Goal: Transaction & Acquisition: Purchase product/service

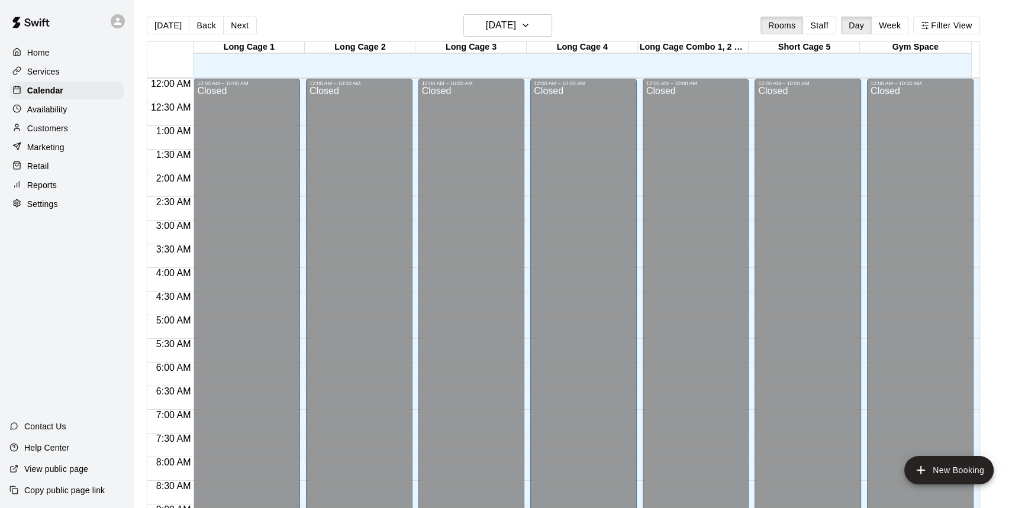
scroll to position [639, 0]
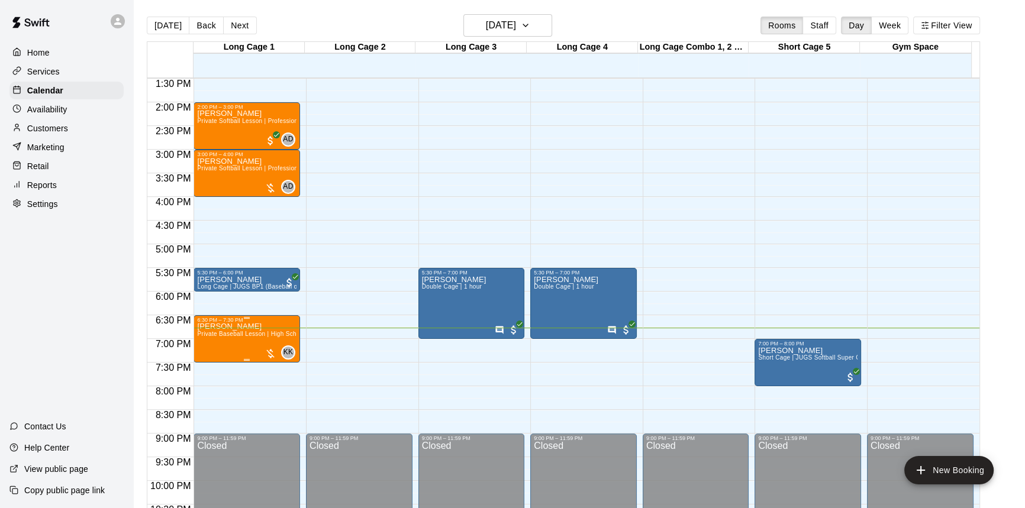
click at [265, 348] on div at bounding box center [270, 354] width 12 height 12
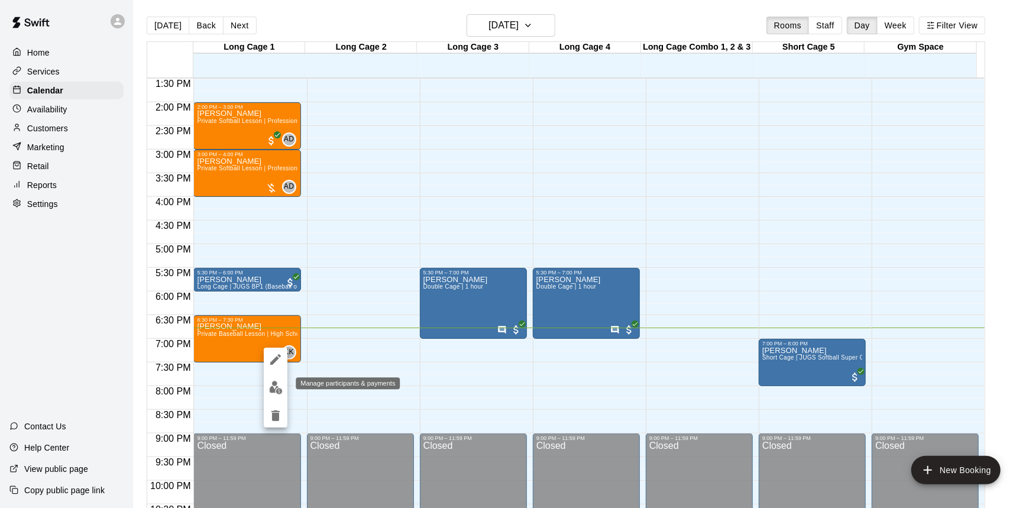
click at [272, 388] on img "edit" at bounding box center [276, 388] width 14 height 14
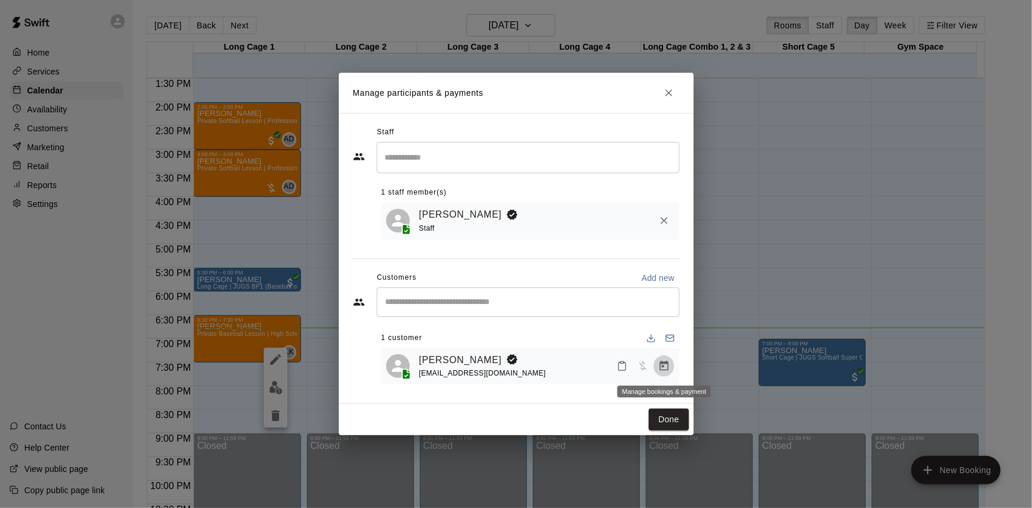
click at [658, 364] on icon "Manage bookings & payment" at bounding box center [664, 366] width 12 height 12
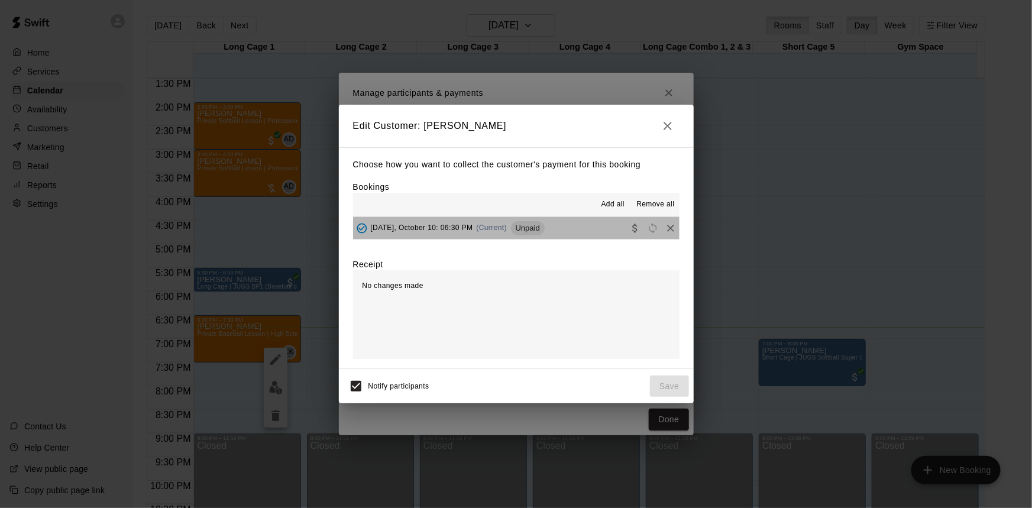
click at [557, 231] on button "[DATE], October 10: 06:30 PM (Current) Unpaid" at bounding box center [516, 228] width 327 height 22
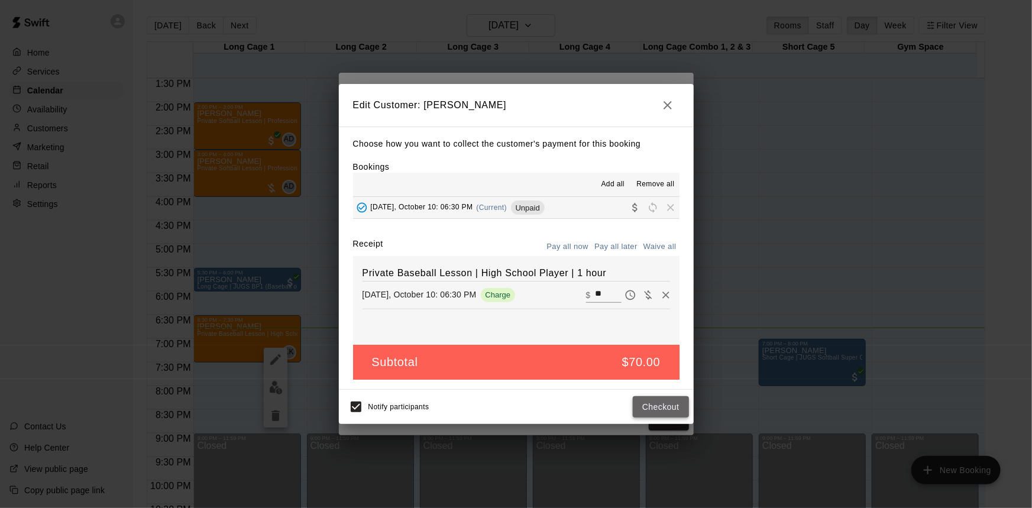
click at [653, 405] on button "Checkout" at bounding box center [661, 407] width 56 height 22
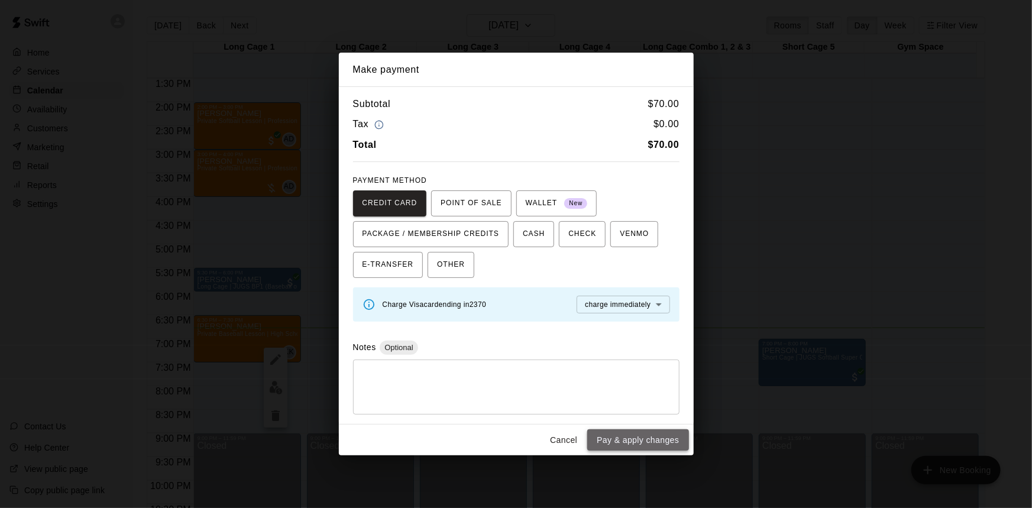
click at [646, 442] on button "Pay & apply changes" at bounding box center [637, 441] width 101 height 22
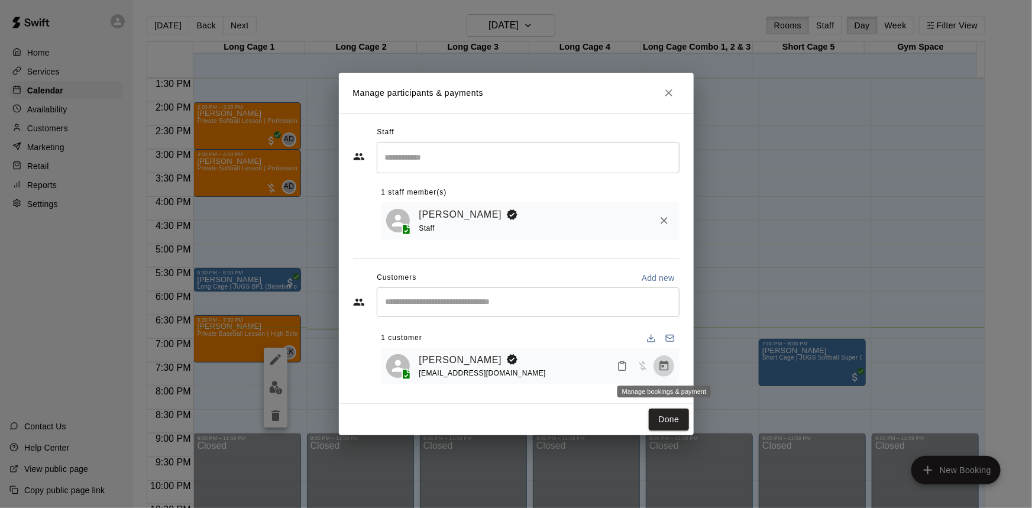
click at [661, 368] on icon "Manage bookings & payment" at bounding box center [664, 366] width 12 height 12
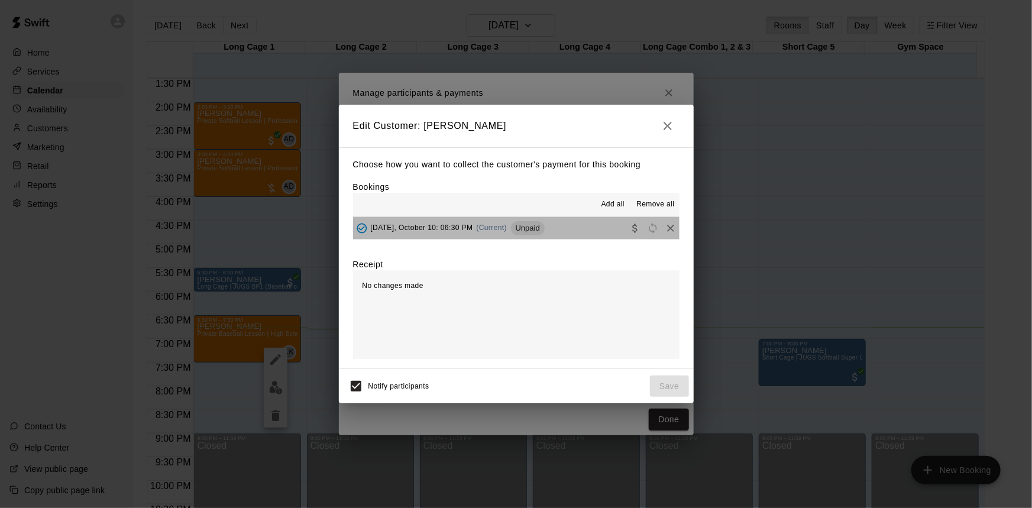
click at [583, 228] on button "[DATE], October 10: 06:30 PM (Current) Unpaid" at bounding box center [516, 228] width 327 height 22
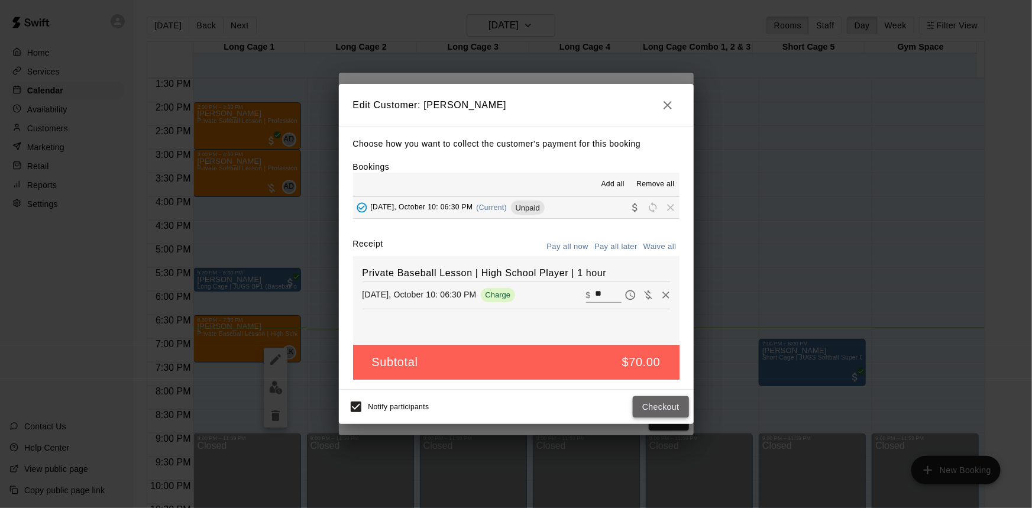
click at [679, 408] on button "Checkout" at bounding box center [661, 407] width 56 height 22
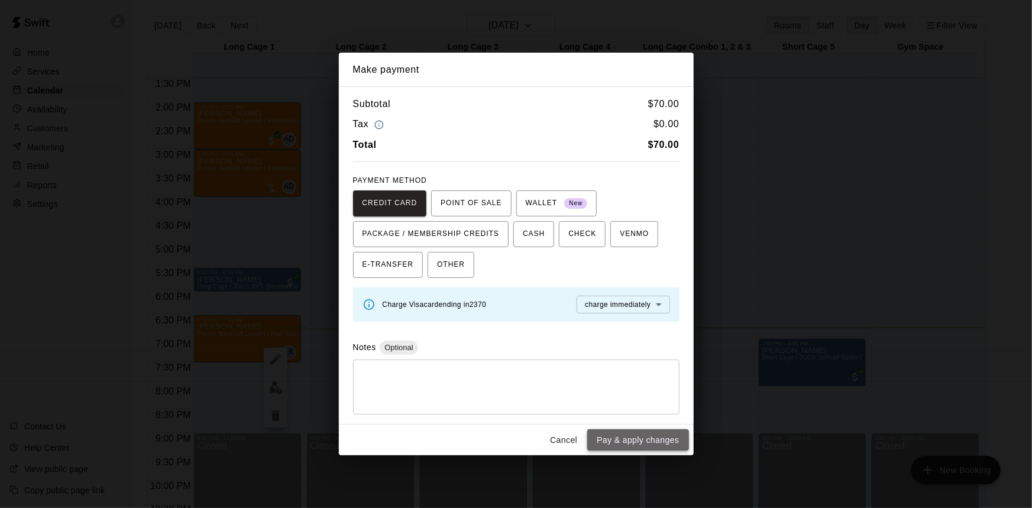
click at [669, 445] on button "Pay & apply changes" at bounding box center [637, 441] width 101 height 22
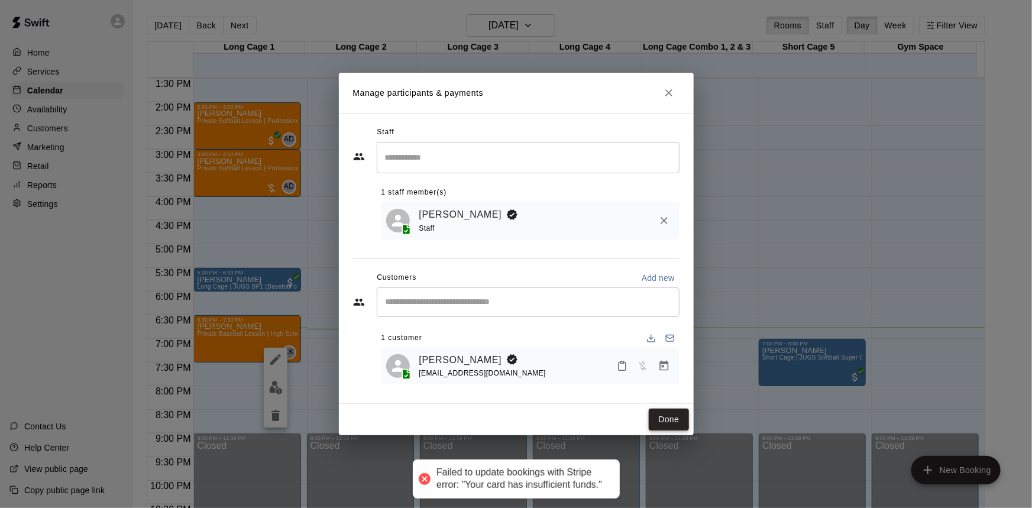
click at [657, 420] on button "Done" at bounding box center [669, 420] width 40 height 22
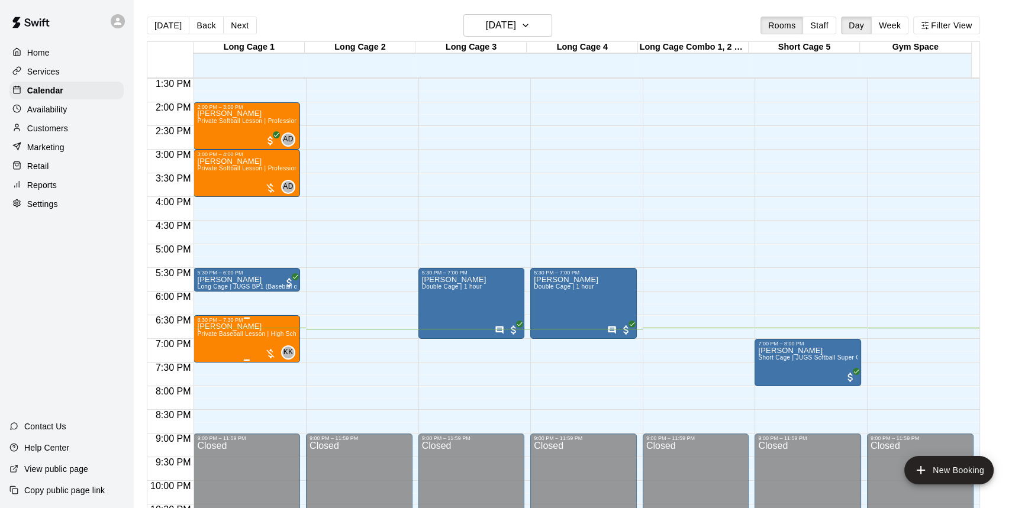
click at [270, 350] on div at bounding box center [270, 354] width 12 height 12
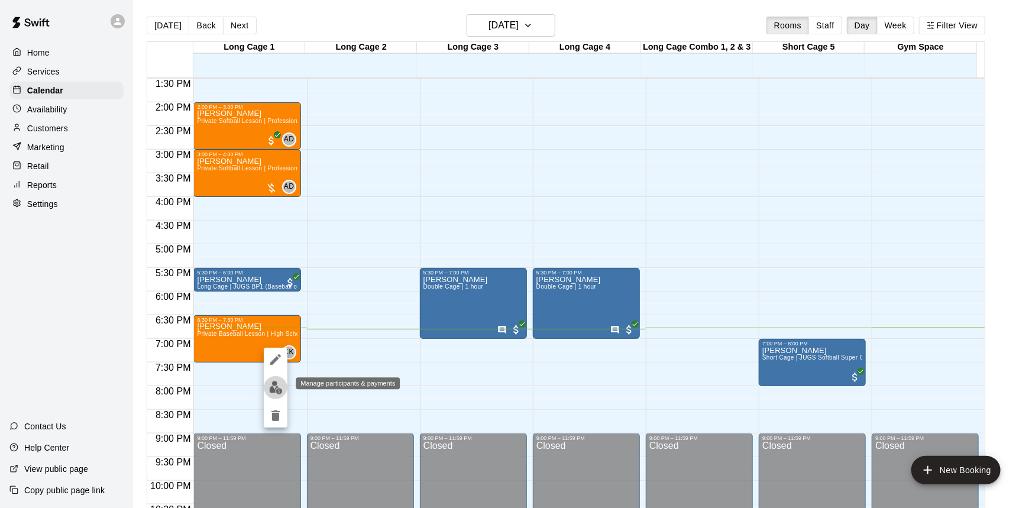
click at [272, 385] on img "edit" at bounding box center [276, 388] width 14 height 14
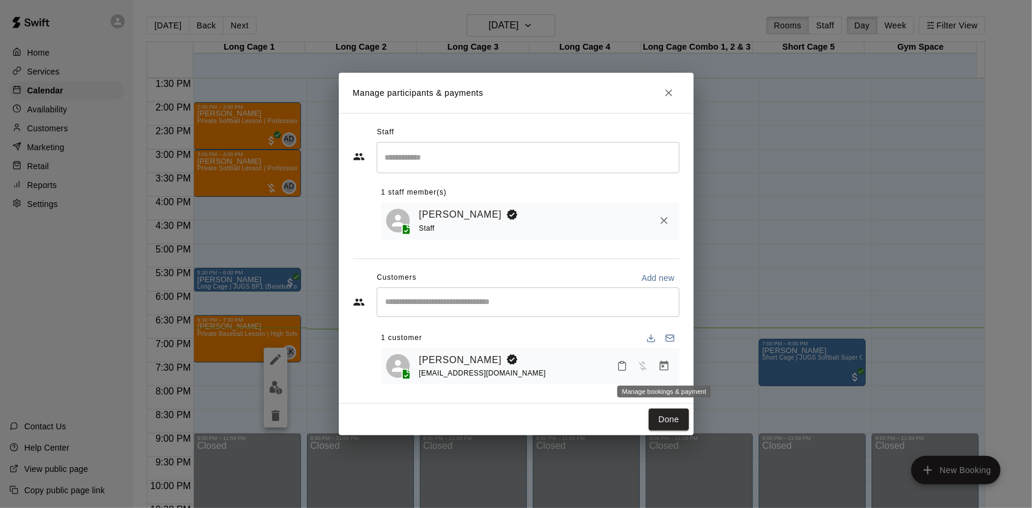
click at [666, 369] on icon "Manage bookings & payment" at bounding box center [664, 366] width 12 height 12
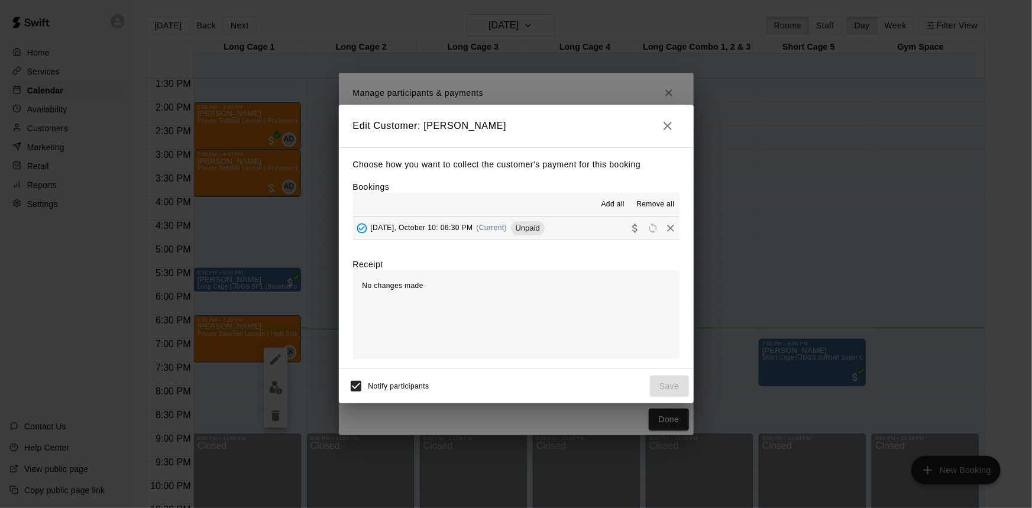
click at [561, 231] on button "[DATE], October 10: 06:30 PM (Current) Unpaid" at bounding box center [516, 228] width 327 height 22
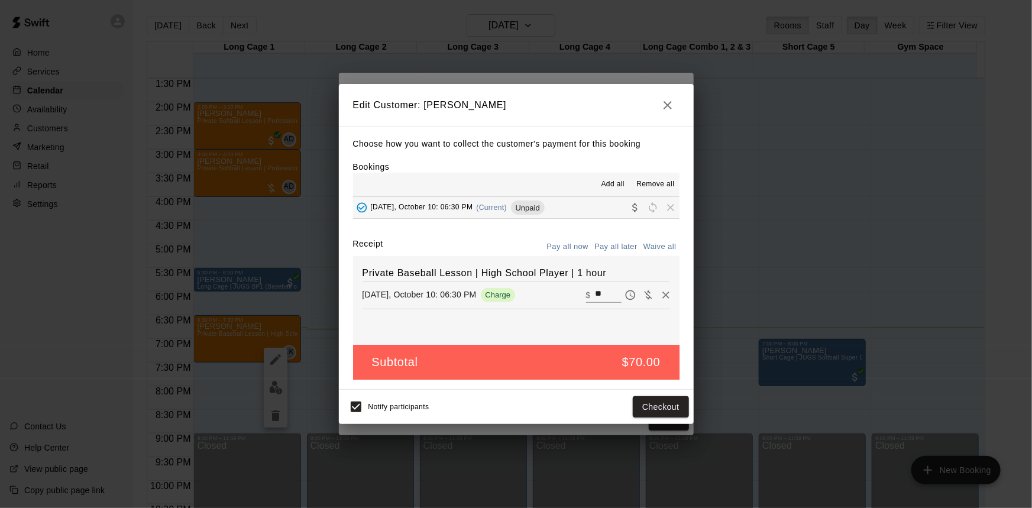
click at [567, 246] on button "Pay all now" at bounding box center [568, 247] width 48 height 18
click at [666, 407] on button "Checkout" at bounding box center [661, 407] width 56 height 22
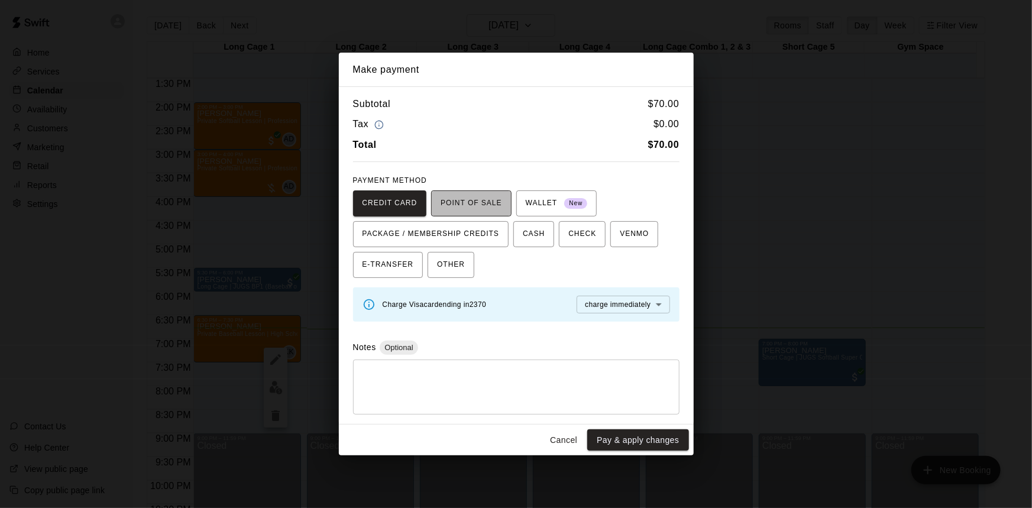
click at [468, 205] on span "POINT OF SALE" at bounding box center [471, 203] width 61 height 19
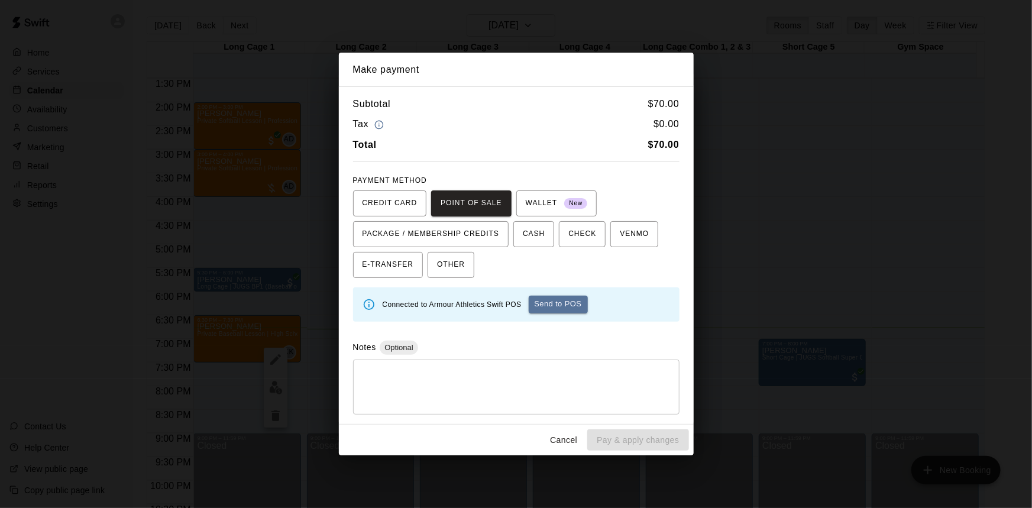
click at [574, 307] on button "Send to POS" at bounding box center [558, 305] width 59 height 18
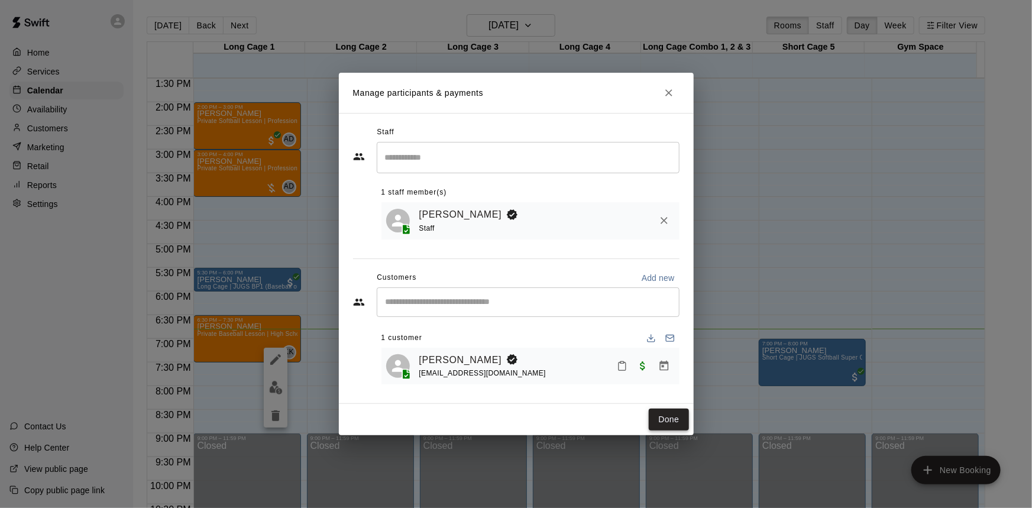
click at [668, 426] on button "Done" at bounding box center [669, 420] width 40 height 22
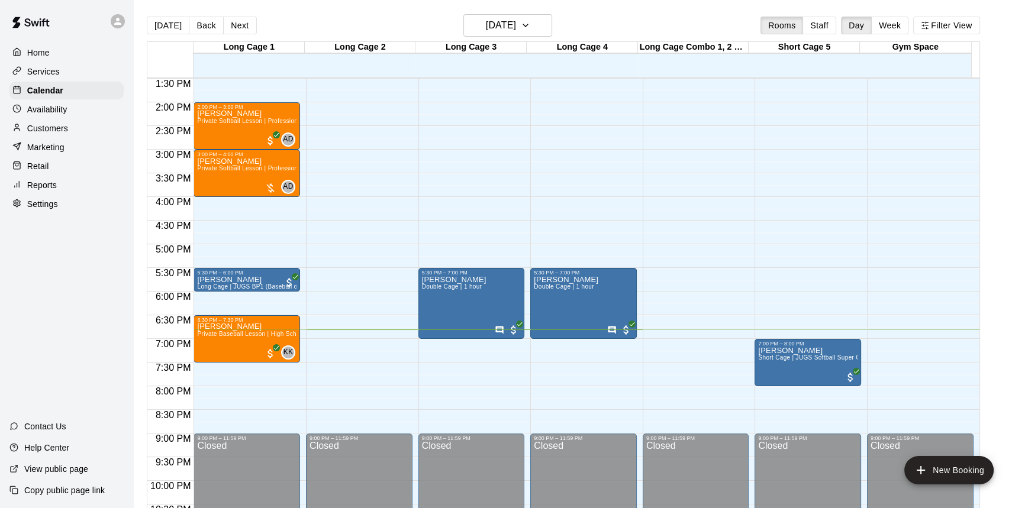
scroll to position [692, 0]
